Goal: Task Accomplishment & Management: Manage account settings

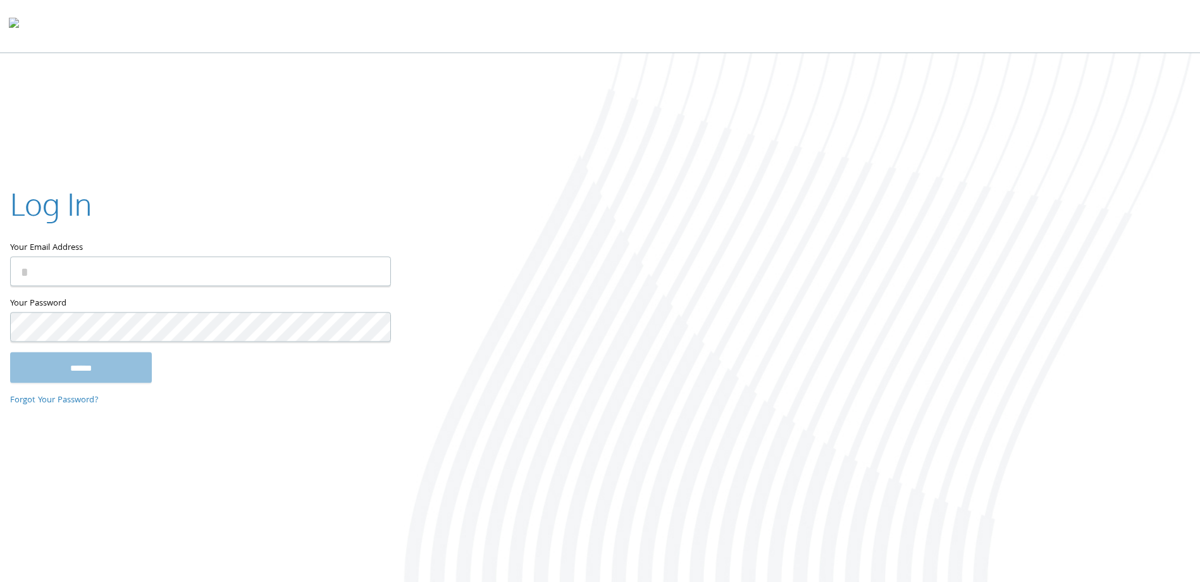
type input "**********"
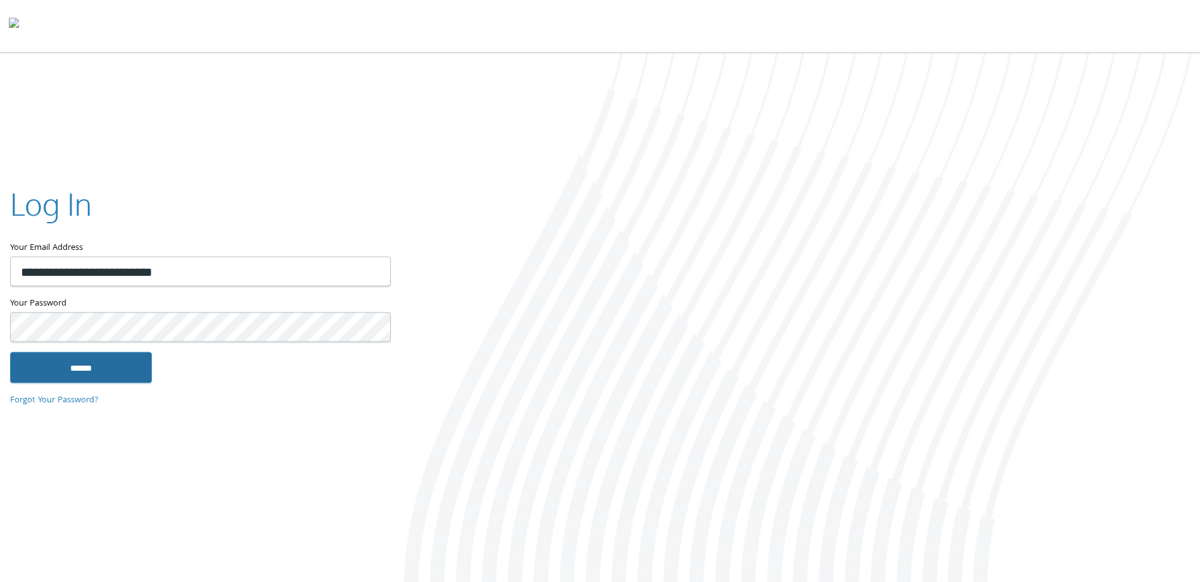
click at [42, 355] on input "******" at bounding box center [81, 367] width 142 height 30
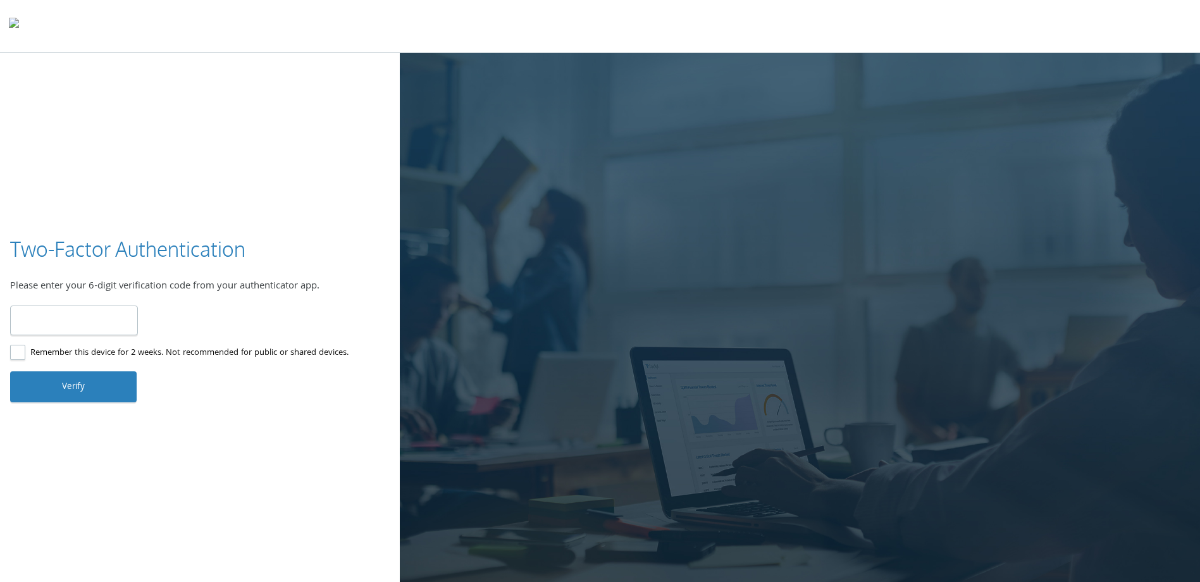
type input "******"
click at [94, 392] on button "Verify" at bounding box center [73, 386] width 126 height 30
